Goal: Task Accomplishment & Management: Use online tool/utility

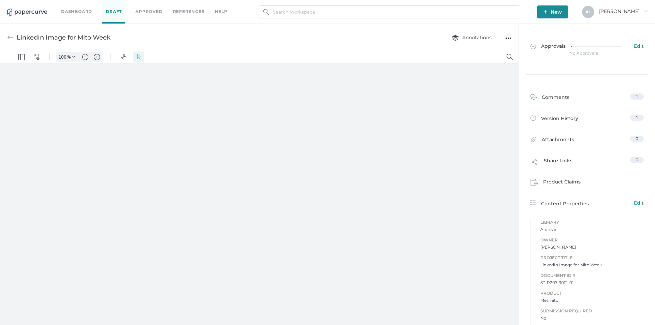
type input "135"
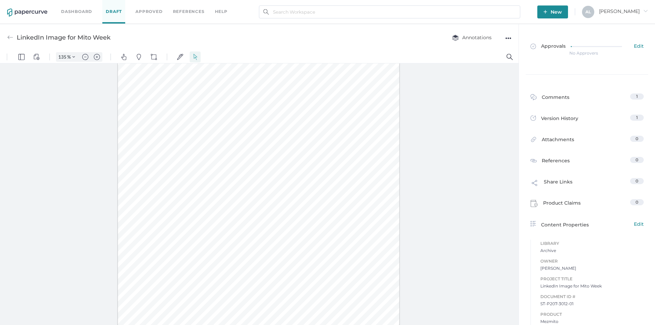
scroll to position [20, 0]
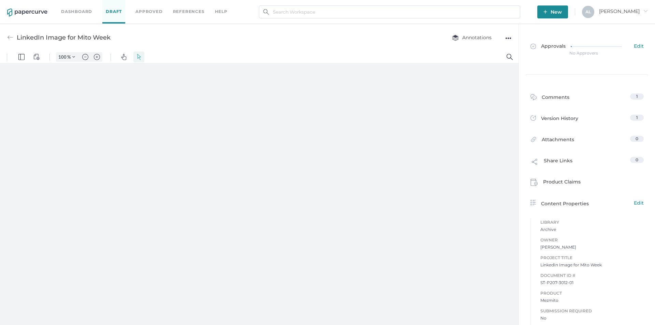
type input "135"
